Goal: Information Seeking & Learning: Learn about a topic

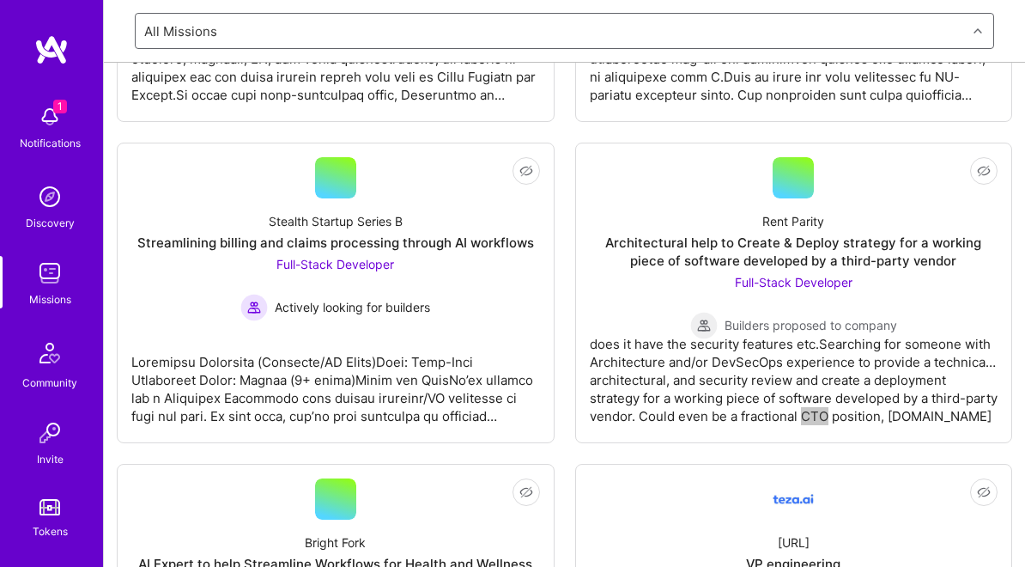
scroll to position [4152, 0]
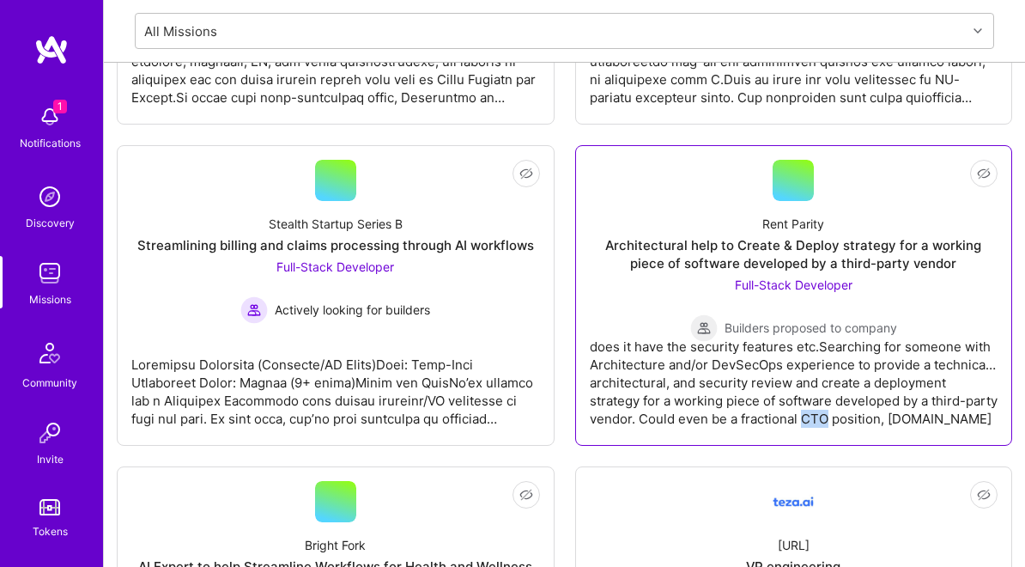
click at [609, 307] on div "Rent Parity Architectural help to Create & Deploy strategy for a working piece …" at bounding box center [794, 271] width 409 height 141
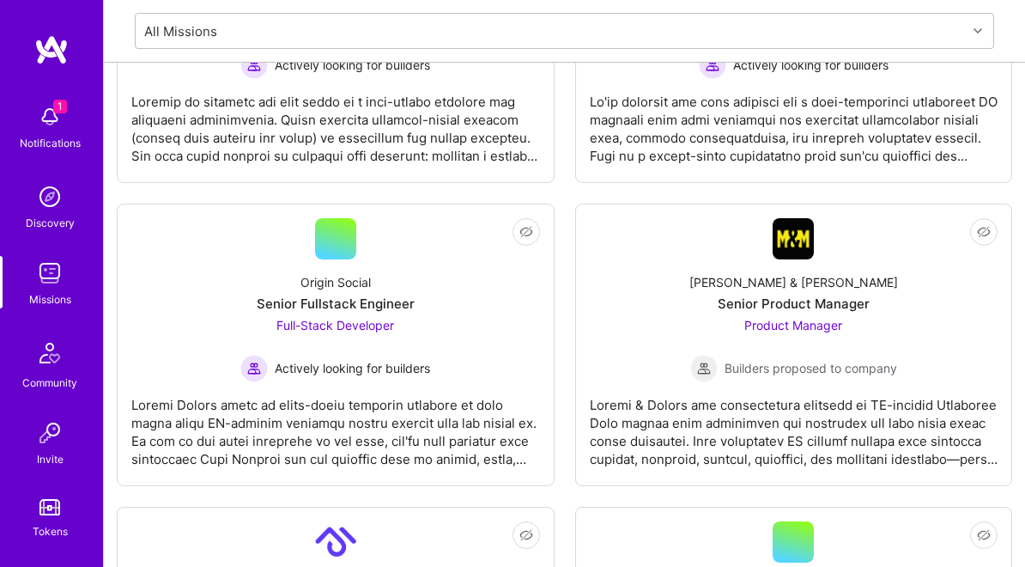
scroll to position [406, 0]
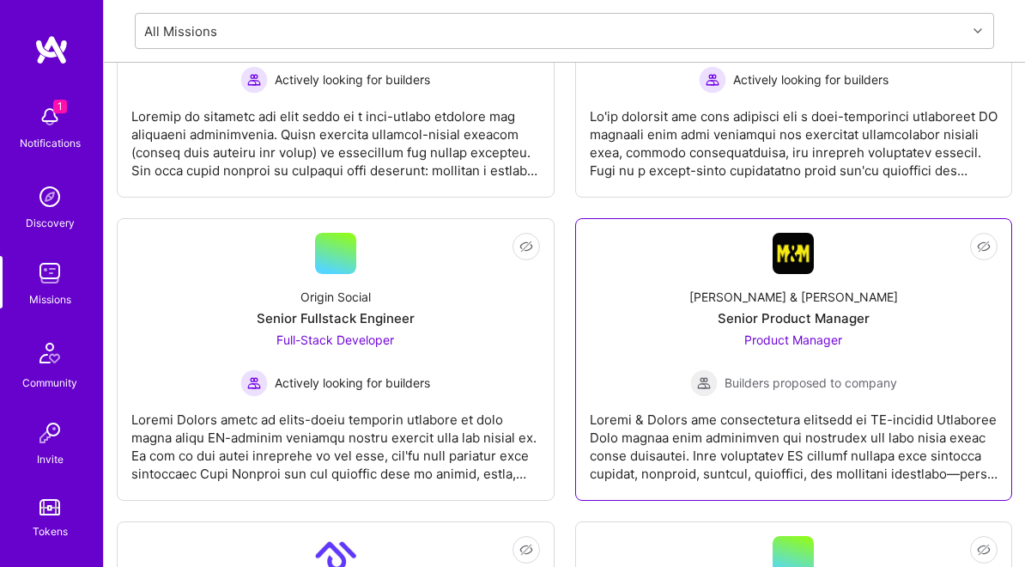
click at [726, 445] on div at bounding box center [794, 440] width 409 height 86
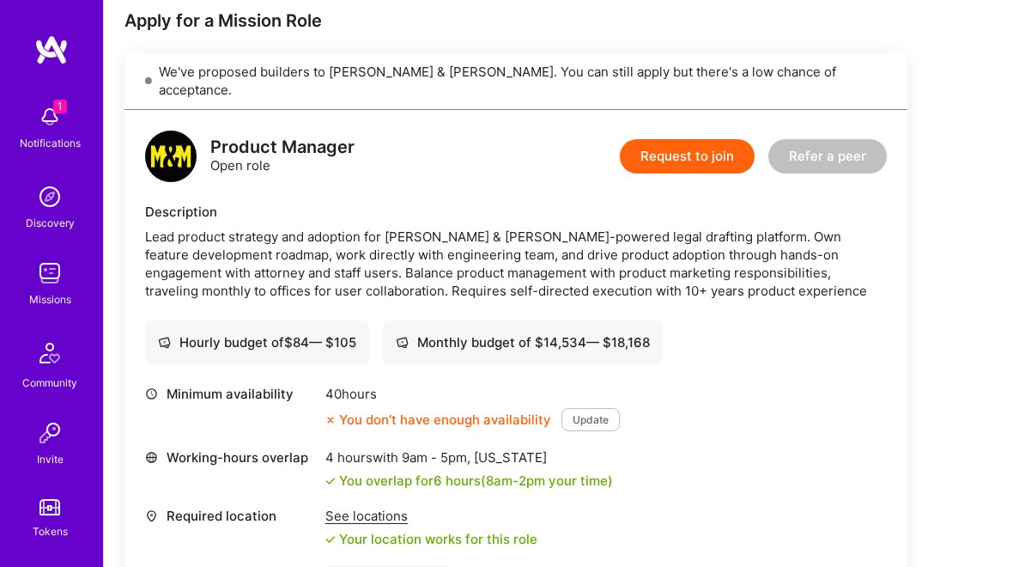
scroll to position [372, 0]
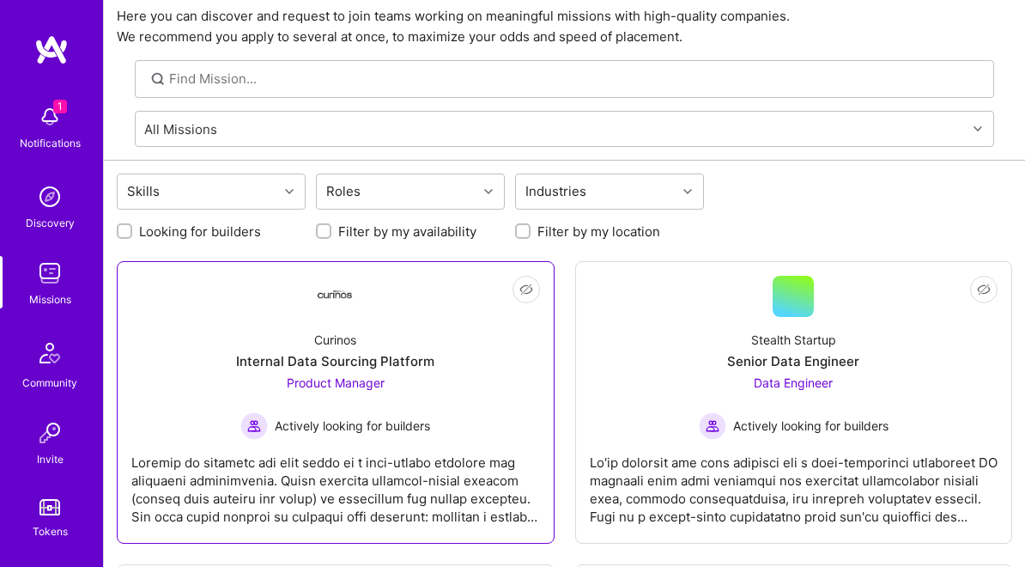
scroll to position [62, 0]
